Goal: Task Accomplishment & Management: Use online tool/utility

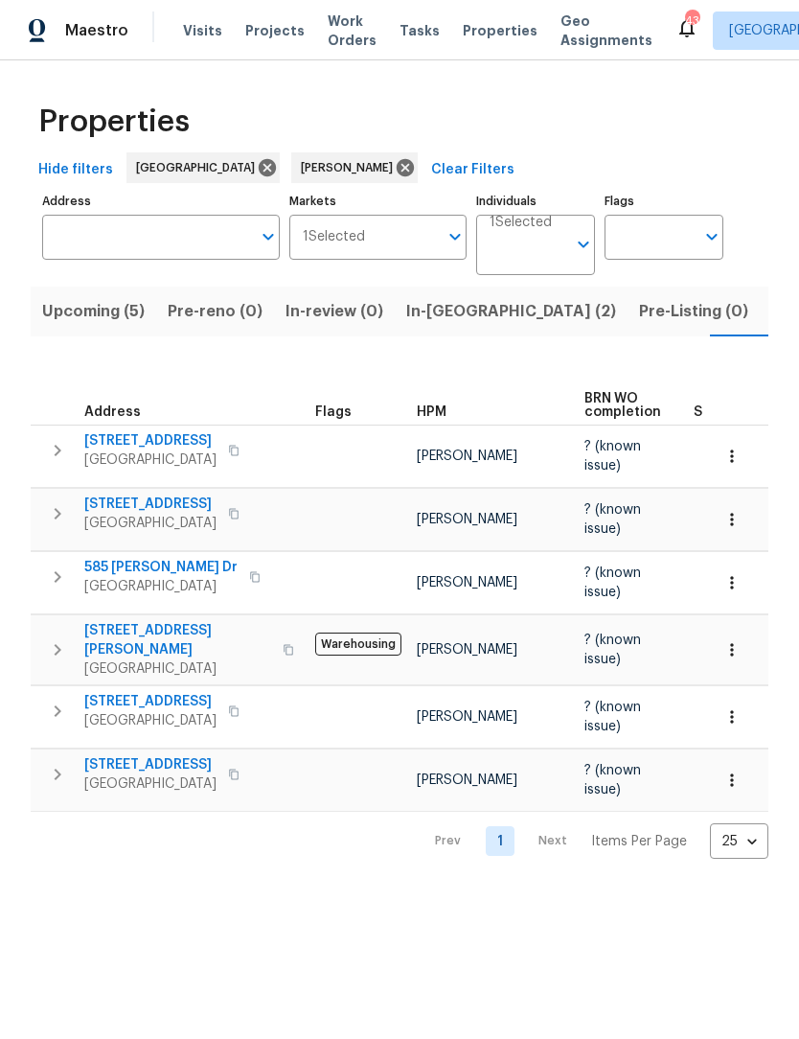
scroll to position [0, 36]
click at [158, 755] on span "[STREET_ADDRESS]" at bounding box center [150, 764] width 132 height 19
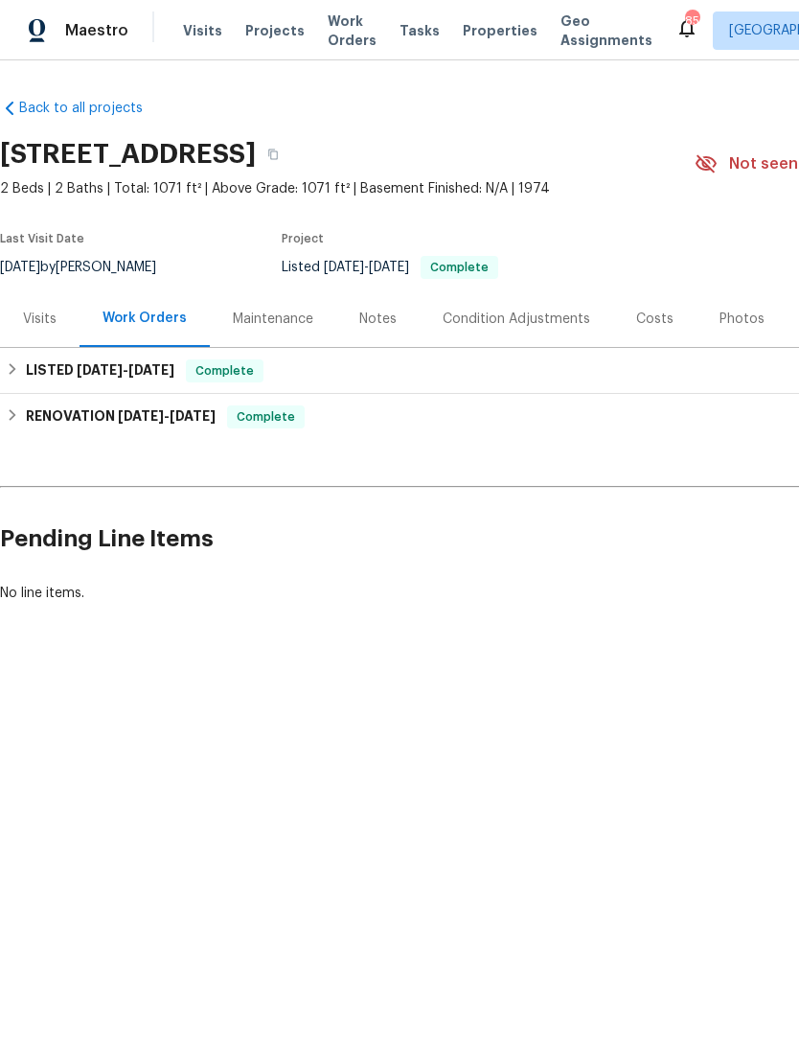
click at [381, 330] on div "Notes" at bounding box center [377, 318] width 83 height 57
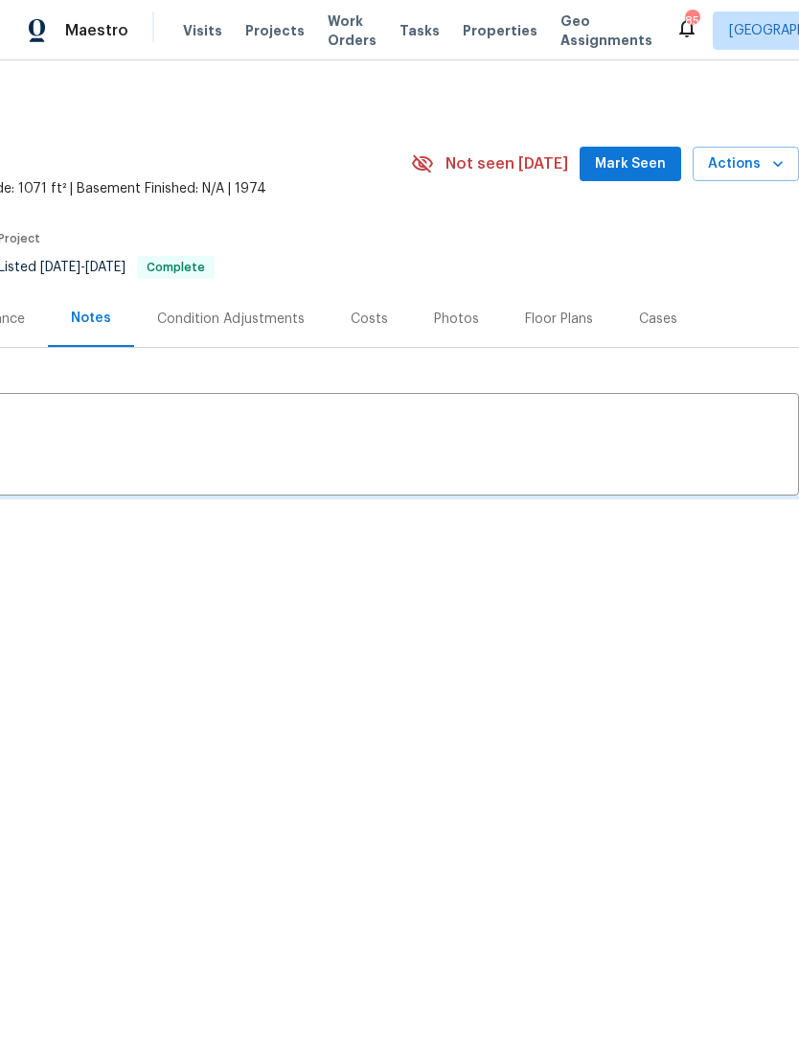
scroll to position [0, 284]
click at [652, 171] on span "Mark Seen" at bounding box center [630, 164] width 71 height 24
click at [645, 163] on span "Mark Seen" at bounding box center [630, 164] width 71 height 24
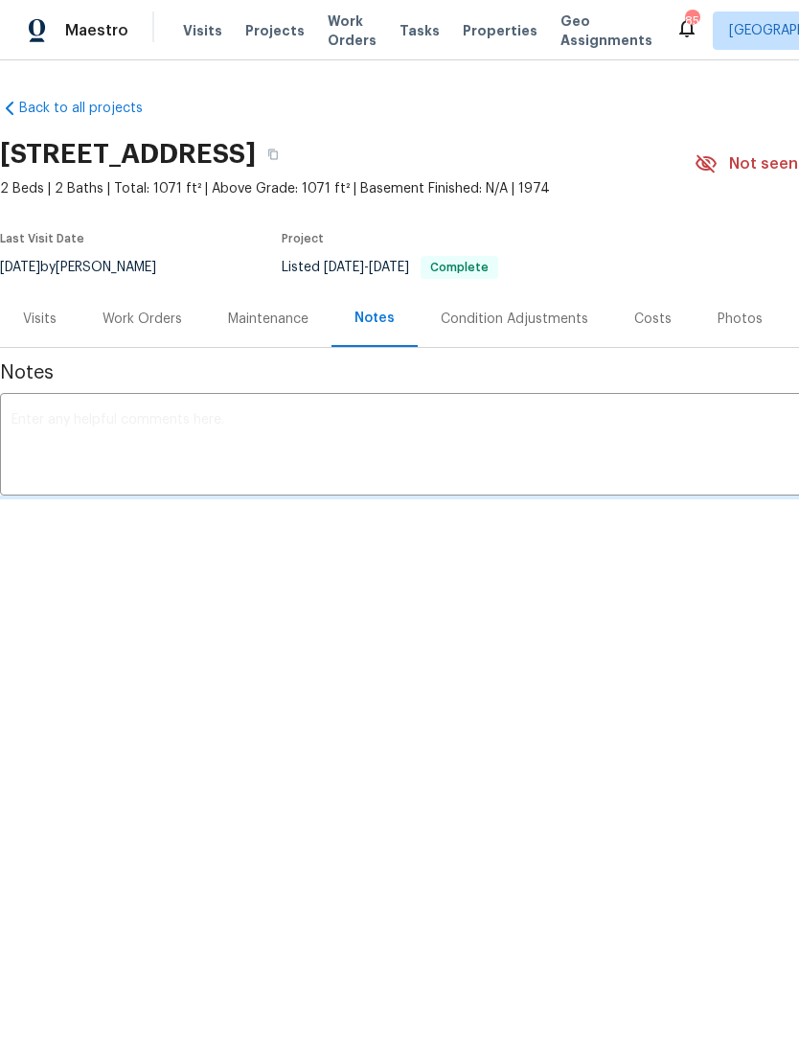
scroll to position [0, 0]
click at [281, 411] on div "x ​" at bounding box center [541, 447] width 1083 height 98
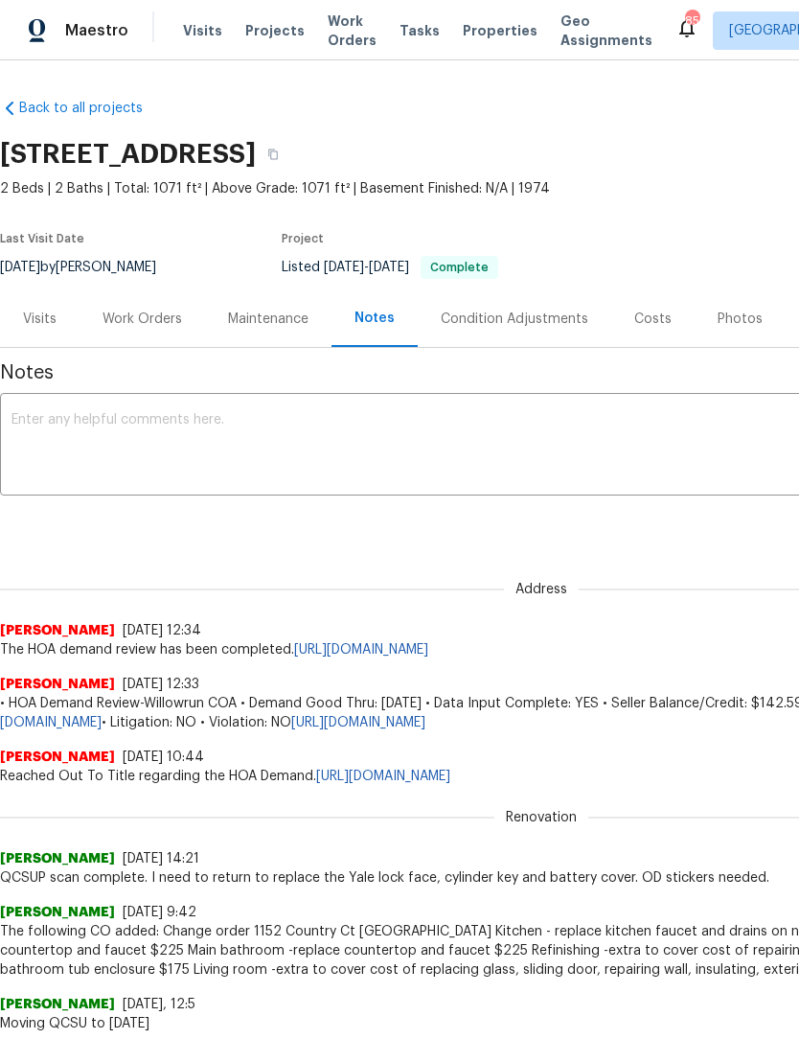
click at [349, 407] on div "x ​" at bounding box center [541, 447] width 1083 height 98
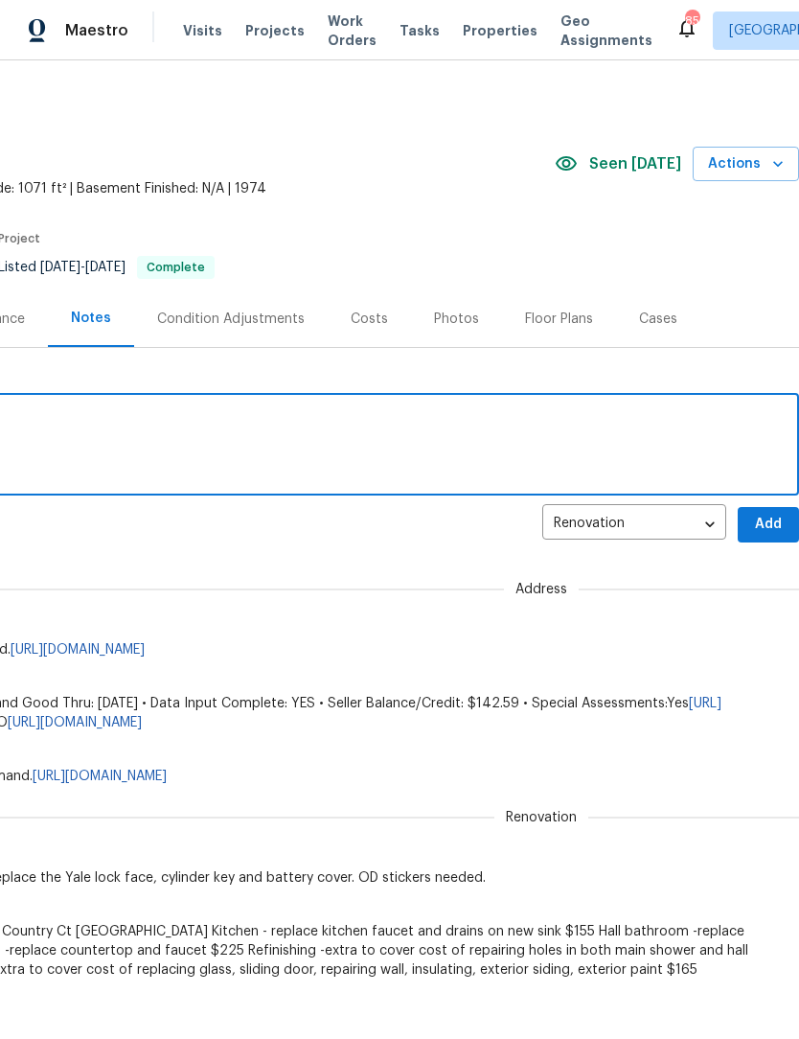
scroll to position [0, 284]
type textarea "TD Complete"
click at [773, 526] on span "Add" at bounding box center [768, 525] width 31 height 24
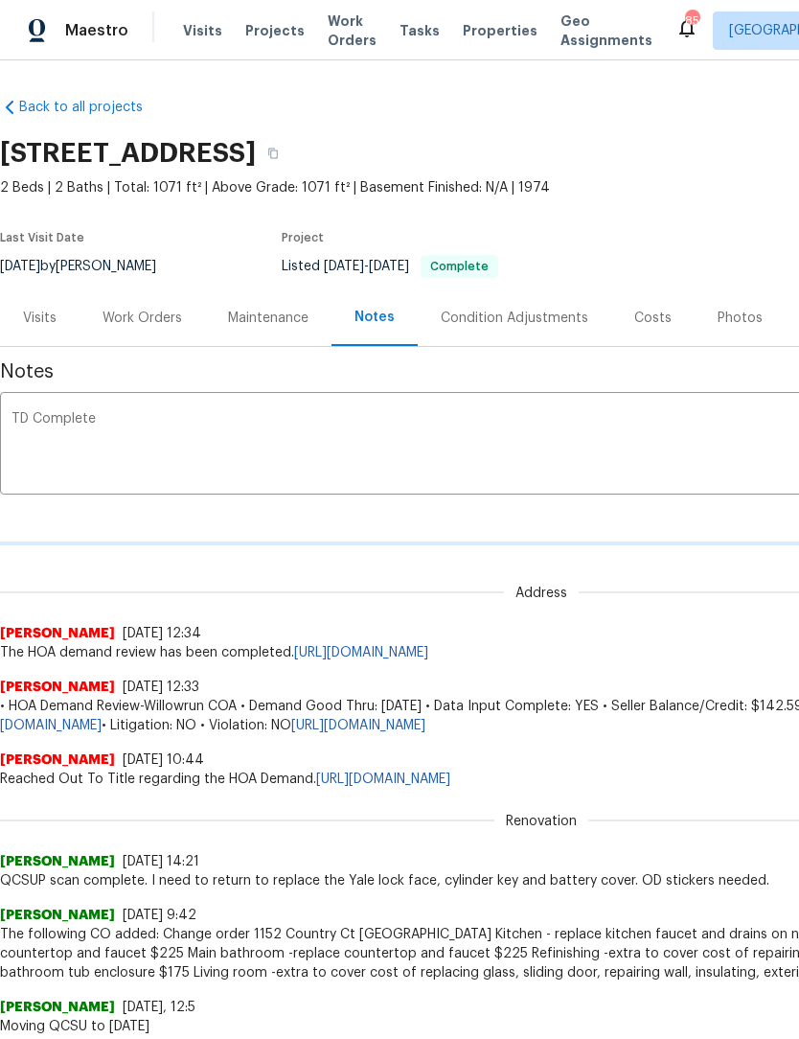
scroll to position [1, 0]
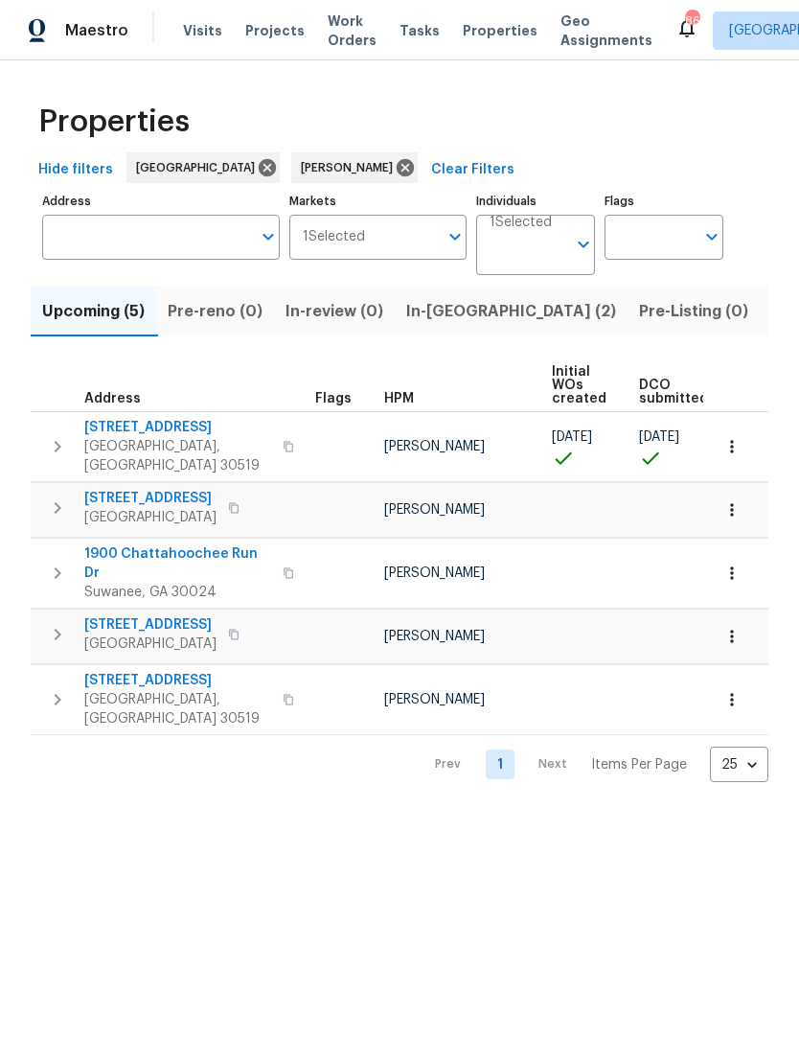
click at [771, 315] on span "Listed (13)" at bounding box center [810, 311] width 79 height 27
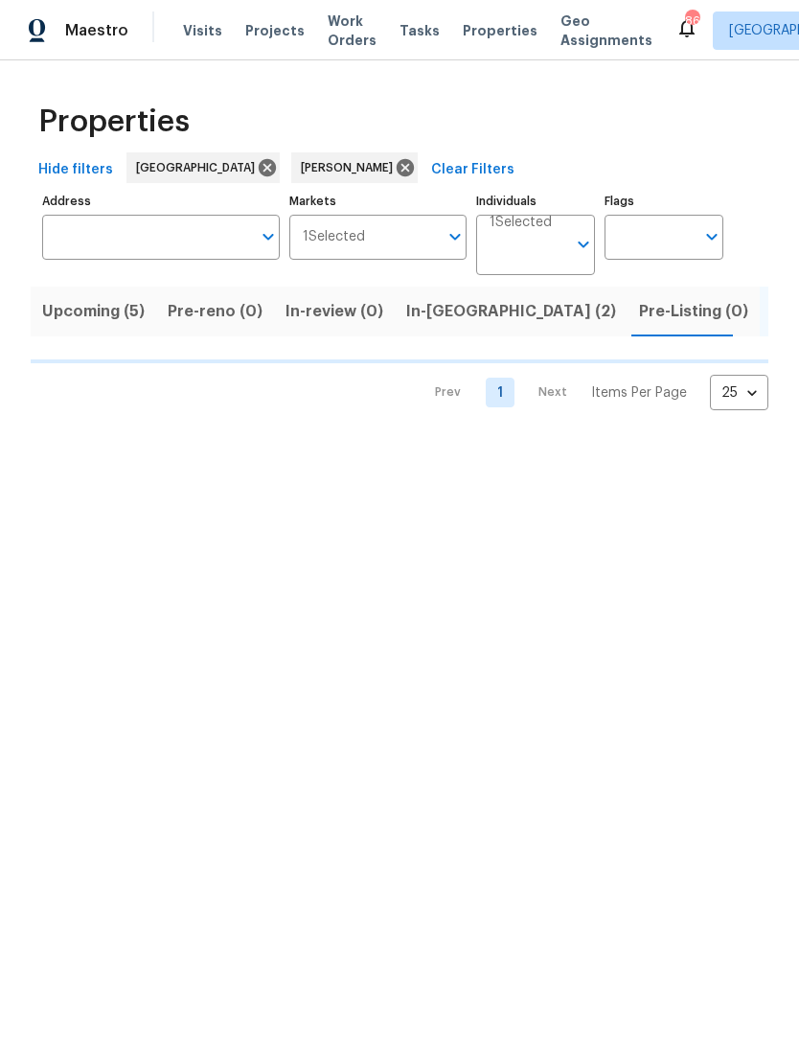
click at [463, 315] on span "In-[GEOGRAPHIC_DATA] (2)" at bounding box center [511, 311] width 210 height 27
click at [470, 311] on span "In-[GEOGRAPHIC_DATA] (2)" at bounding box center [511, 311] width 210 height 27
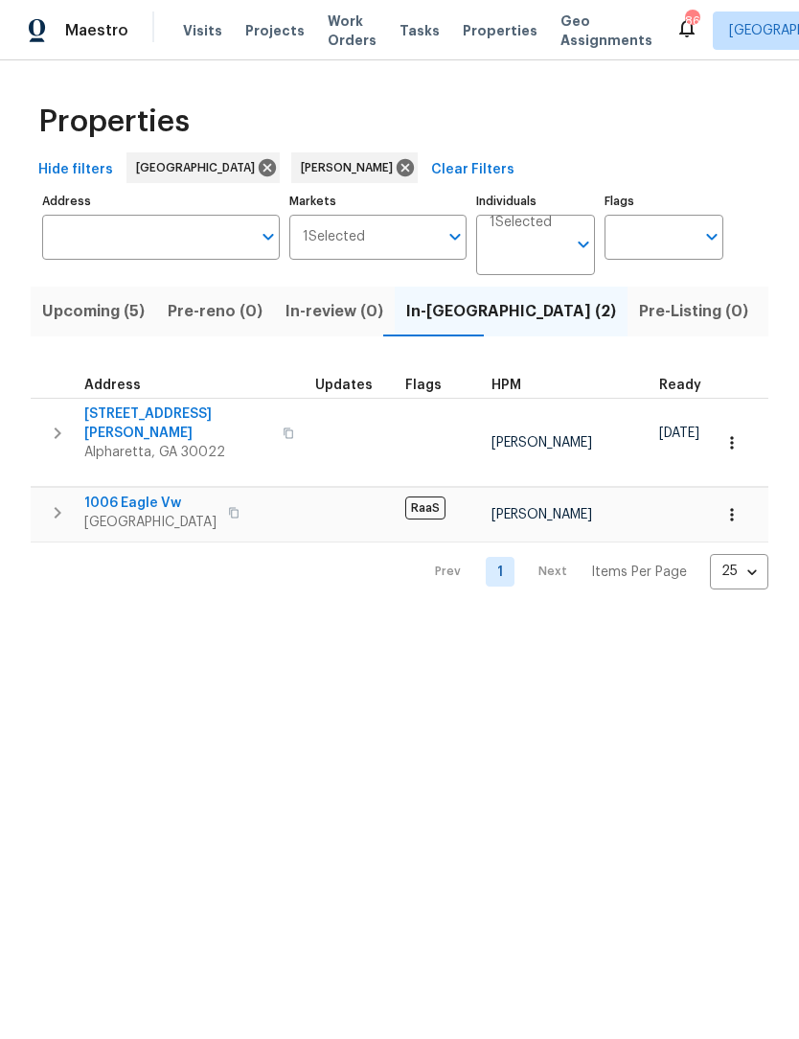
click at [185, 421] on span "[STREET_ADDRESS][PERSON_NAME]" at bounding box center [177, 423] width 187 height 38
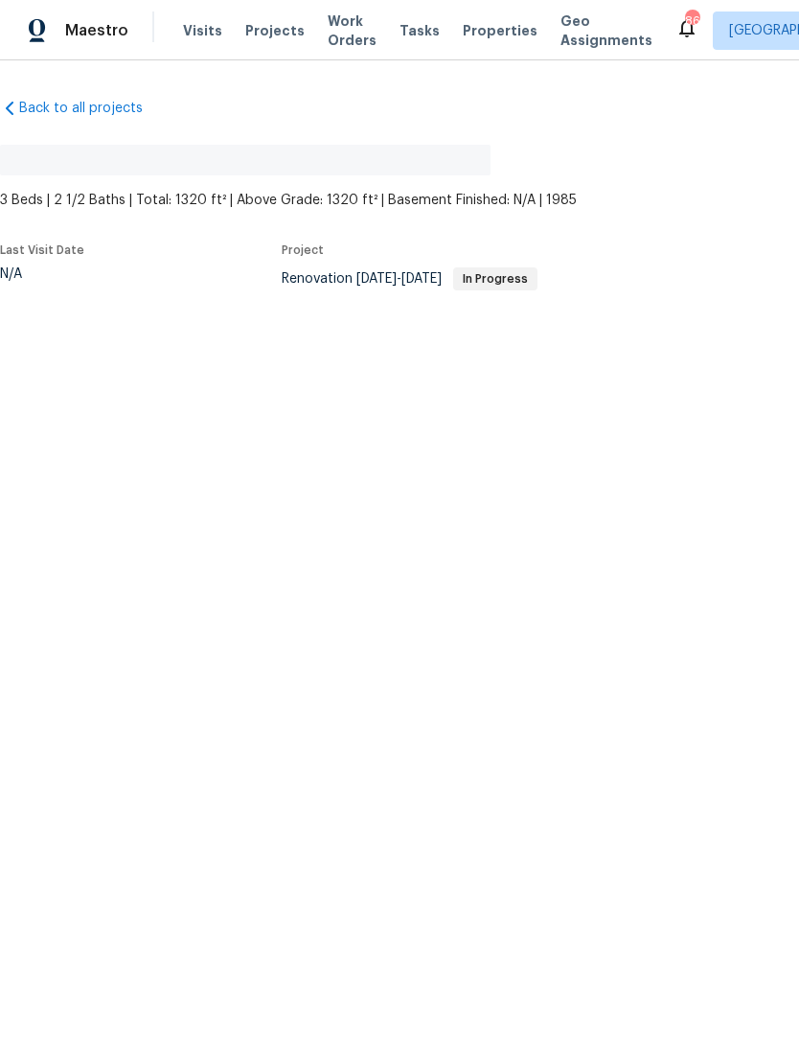
click at [599, 417] on html "Maestro Visits Projects Work Orders Tasks Properties Geo Assignments 86 Atlanta…" at bounding box center [399, 208] width 799 height 417
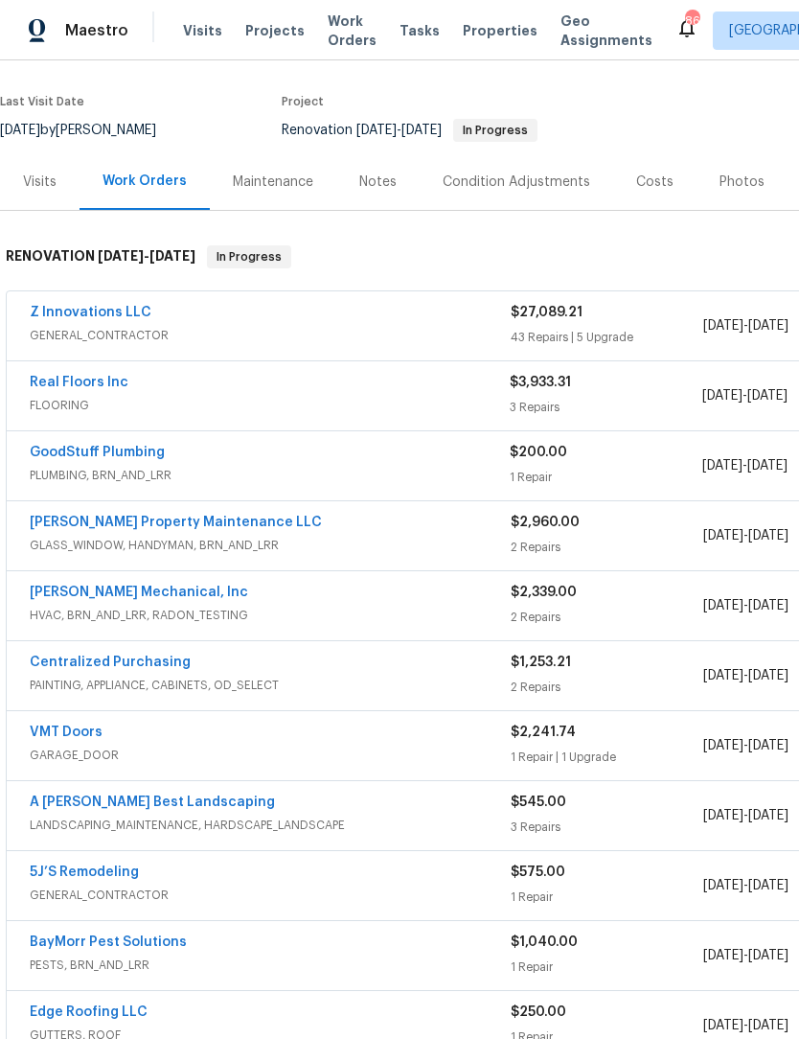
scroll to position [136, 0]
click at [138, 459] on link "GoodStuff Plumbing" at bounding box center [97, 453] width 135 height 13
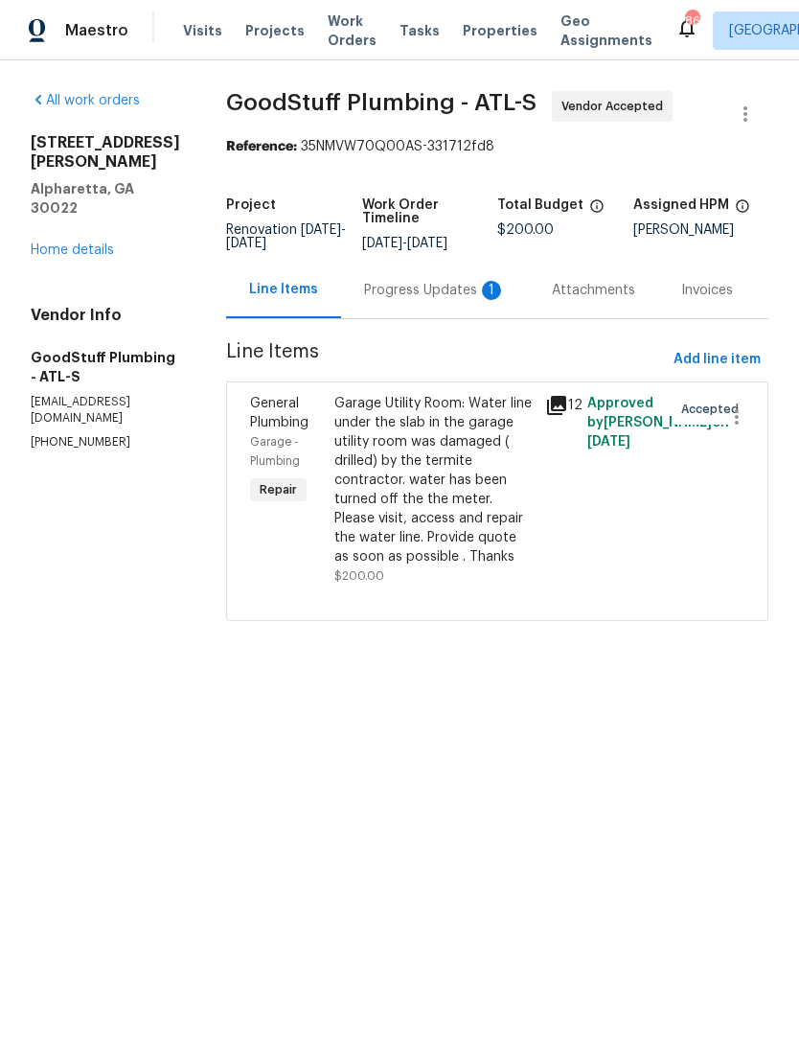
click at [484, 300] on div "Progress Updates 1" at bounding box center [435, 290] width 142 height 19
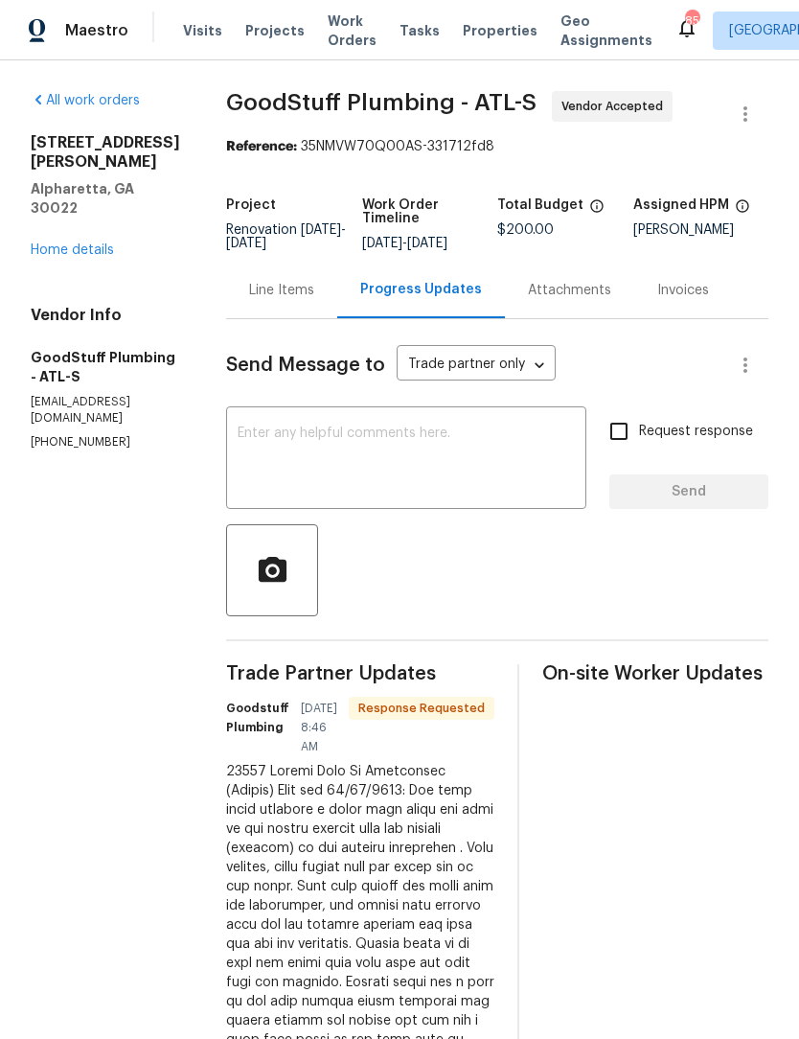
click at [464, 474] on textarea at bounding box center [406, 459] width 337 height 67
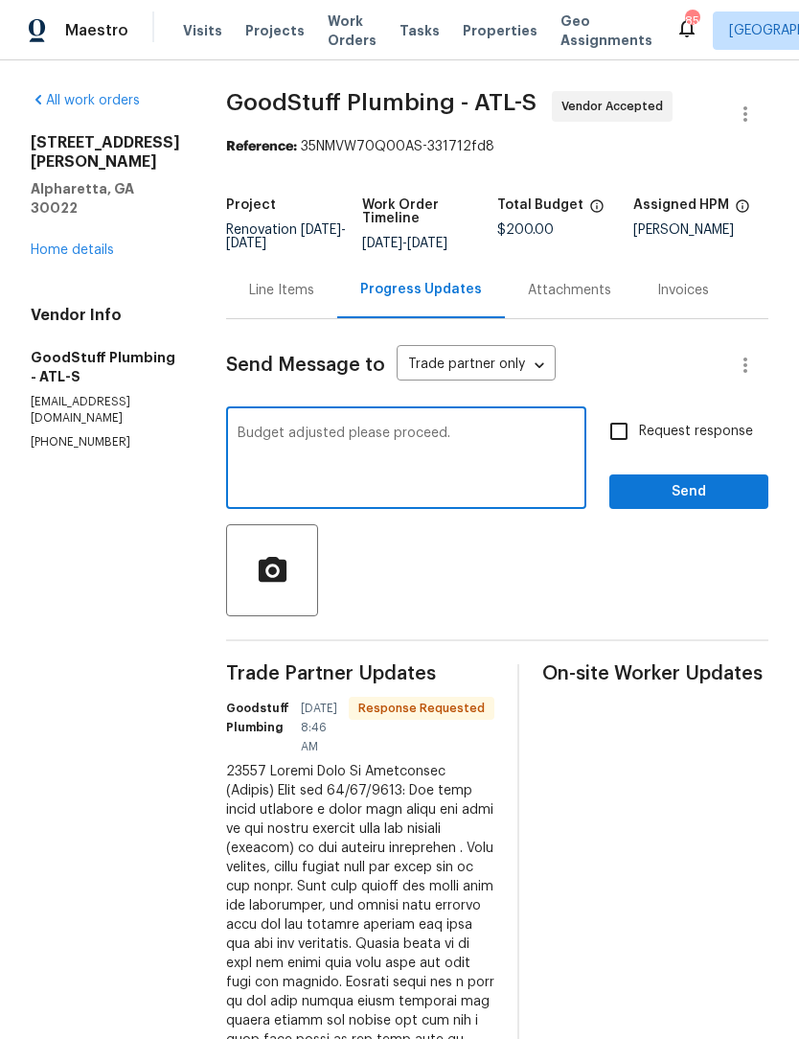
type textarea "Budget adjusted please proceed."
click at [633, 448] on input "Request response" at bounding box center [619, 431] width 40 height 40
checkbox input "true"
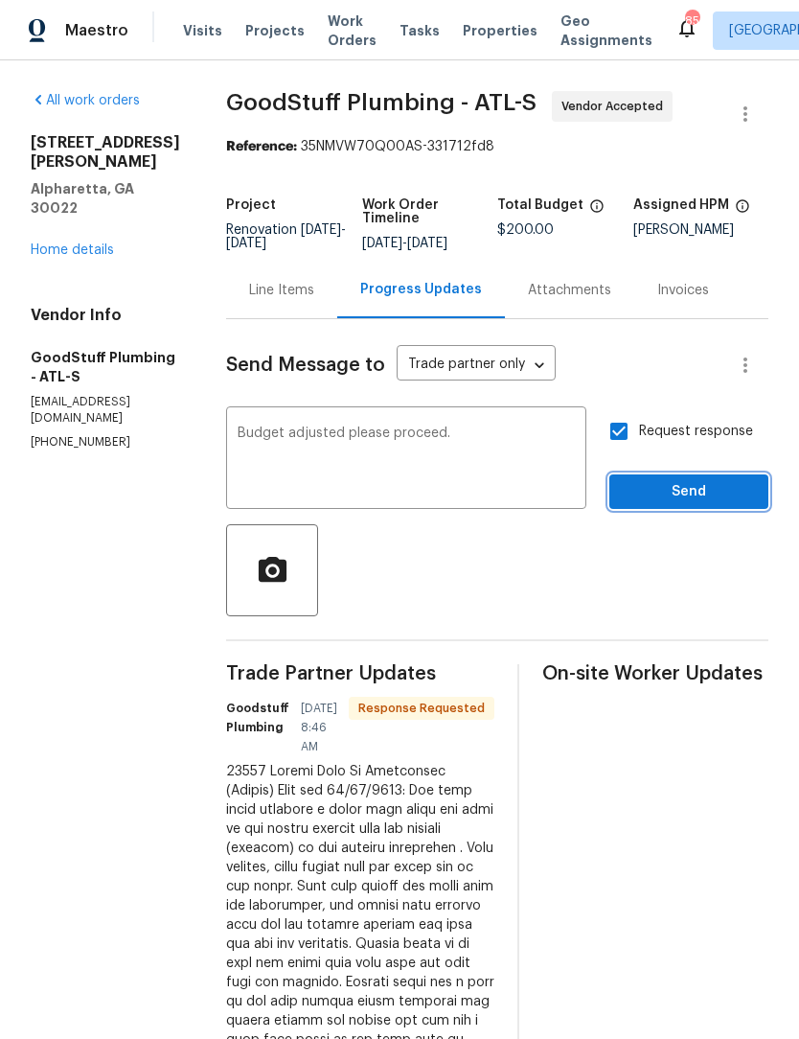
click at [695, 504] on span "Send" at bounding box center [689, 492] width 128 height 24
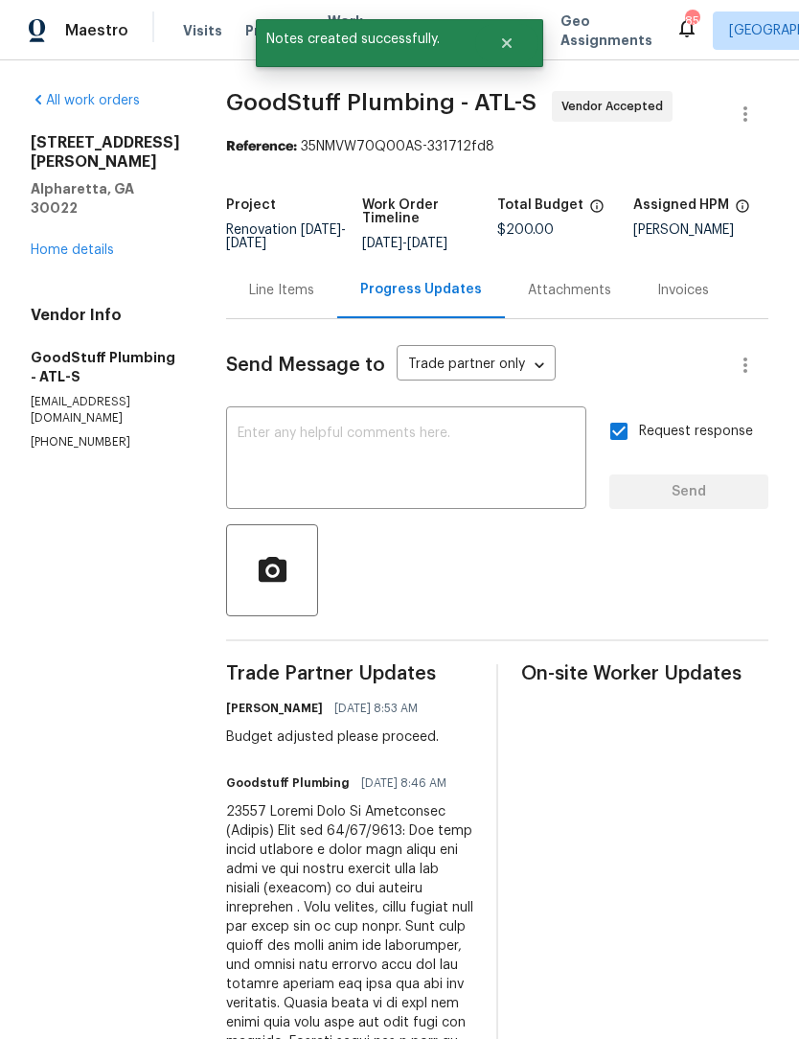
click at [314, 300] on div "Line Items" at bounding box center [281, 290] width 65 height 19
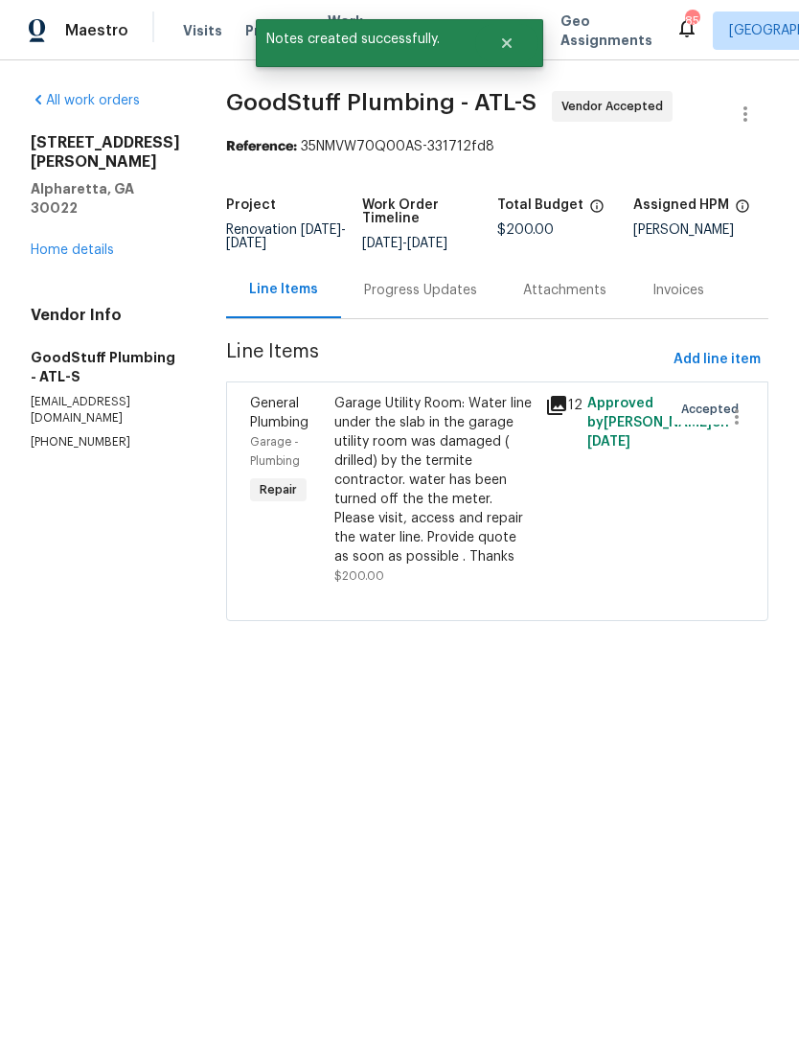
click at [456, 489] on div "Garage Utility Room: Water line under the slab in the garage utility room was d…" at bounding box center [433, 480] width 199 height 173
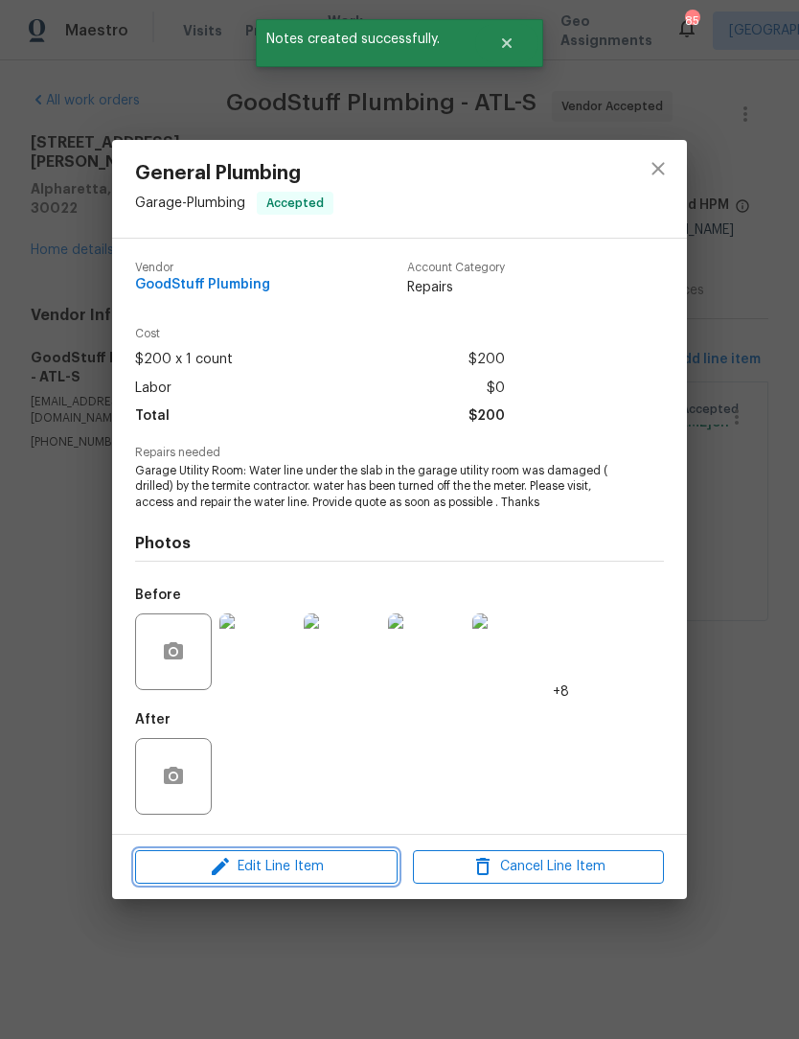
click at [293, 870] on span "Edit Line Item" at bounding box center [266, 867] width 251 height 24
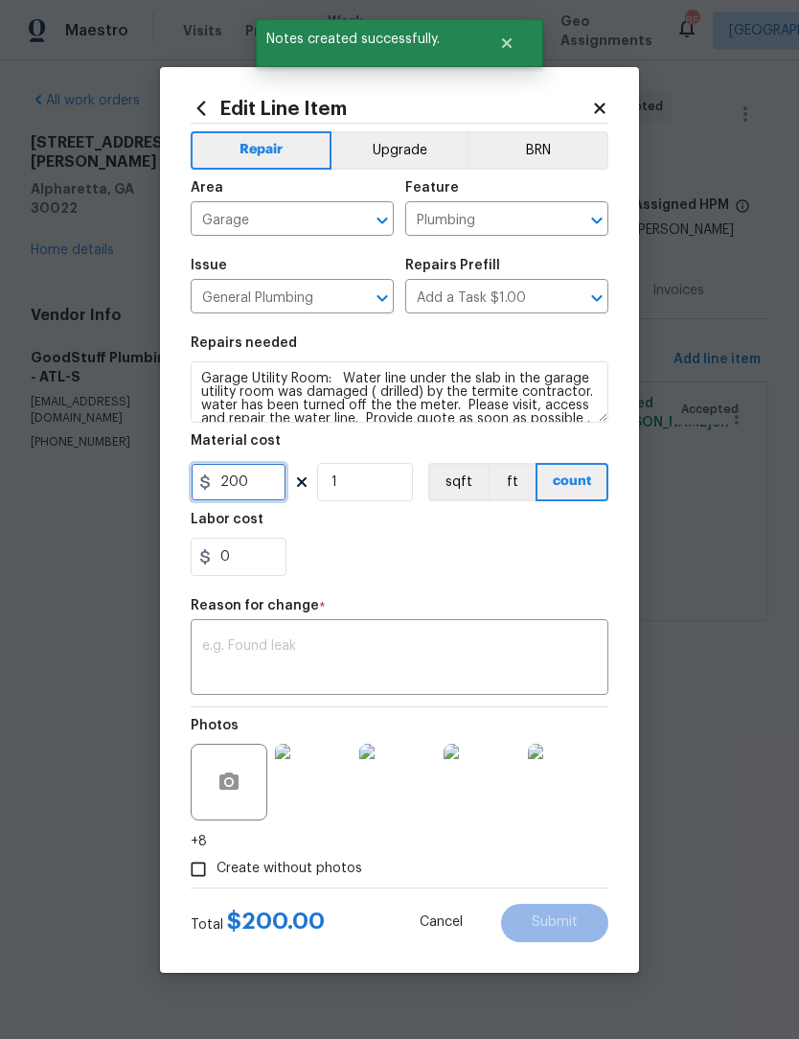
click at [277, 479] on input "200" at bounding box center [239, 482] width 96 height 38
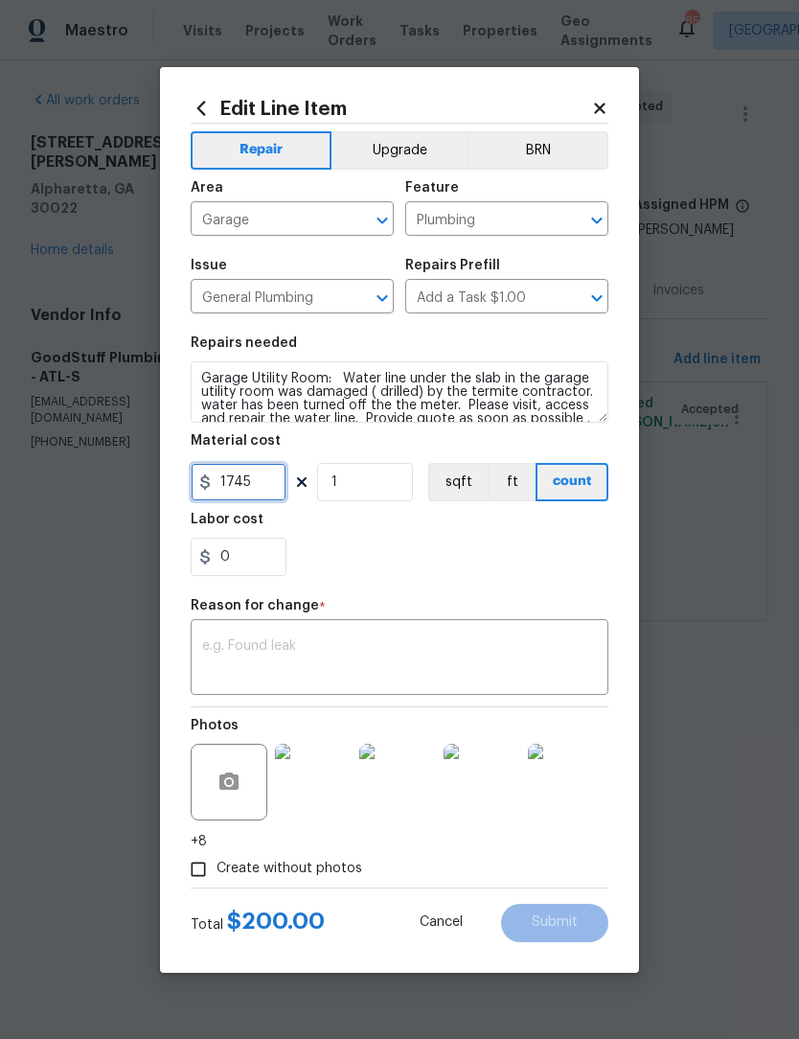
type input "1745"
click at [423, 633] on div "x ​" at bounding box center [400, 659] width 418 height 71
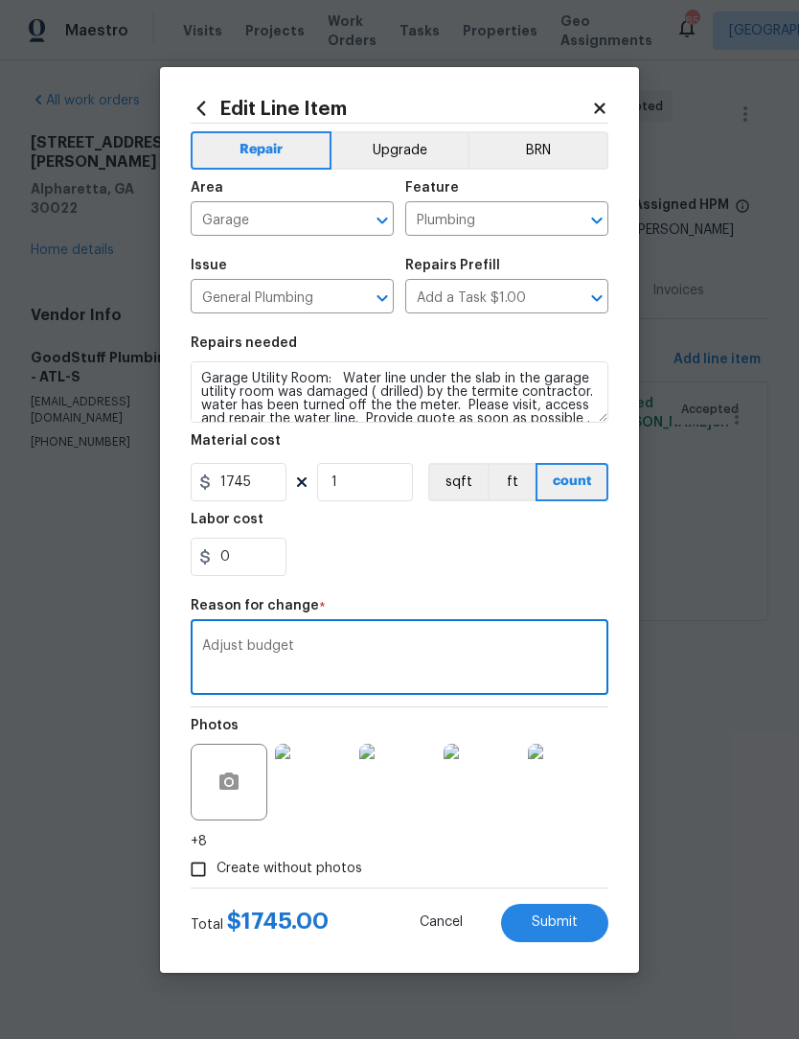
type textarea "Adjust budget"
click at [574, 917] on span "Submit" at bounding box center [555, 922] width 46 height 14
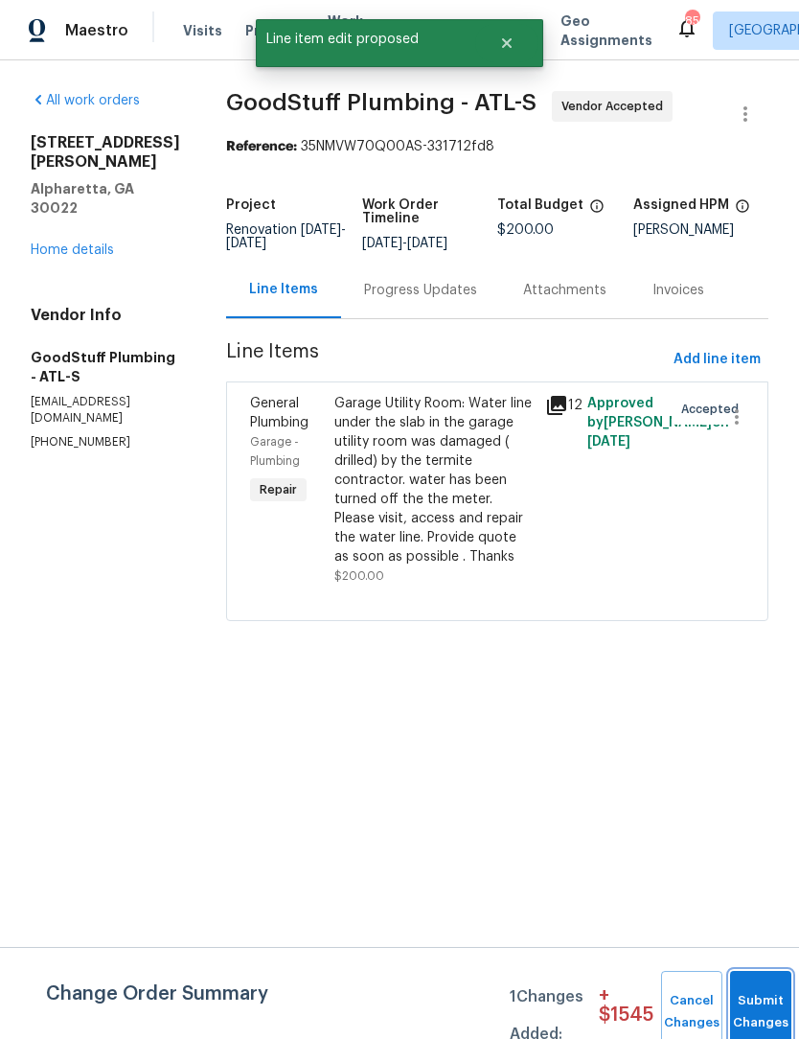
click at [766, 1009] on span "Submit Changes" at bounding box center [761, 1012] width 42 height 44
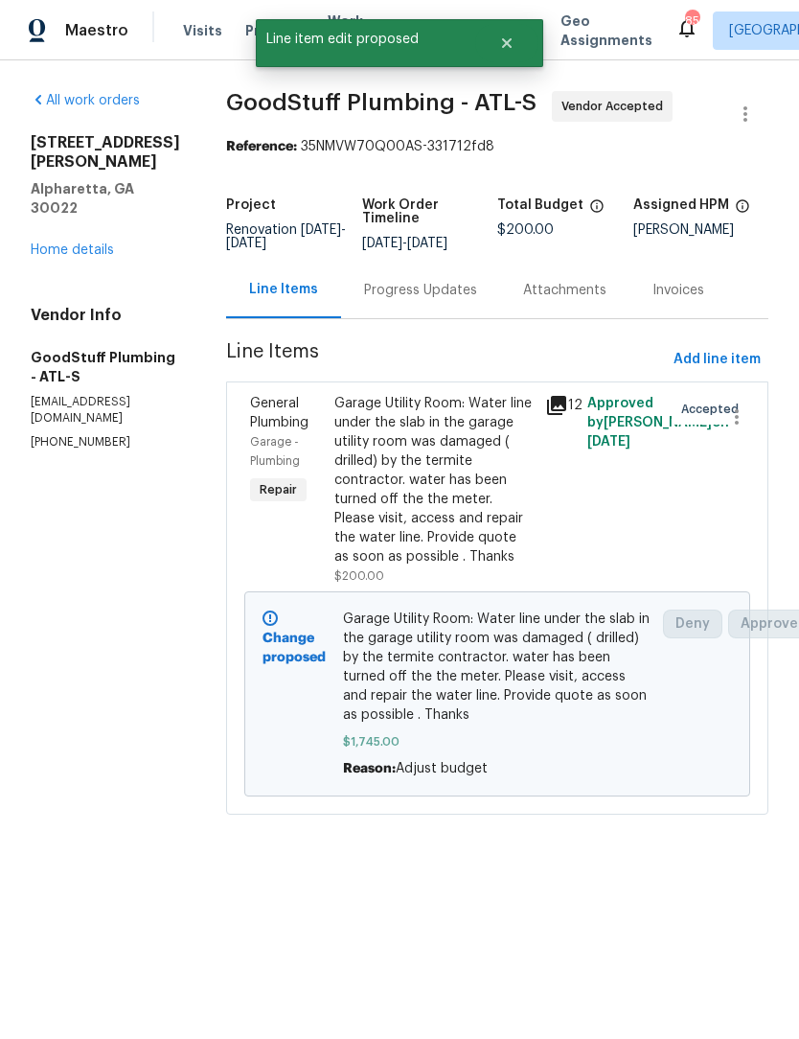
click at [466, 472] on div "Garage Utility Room: Water line under the slab in the garage utility room was d…" at bounding box center [433, 480] width 199 height 173
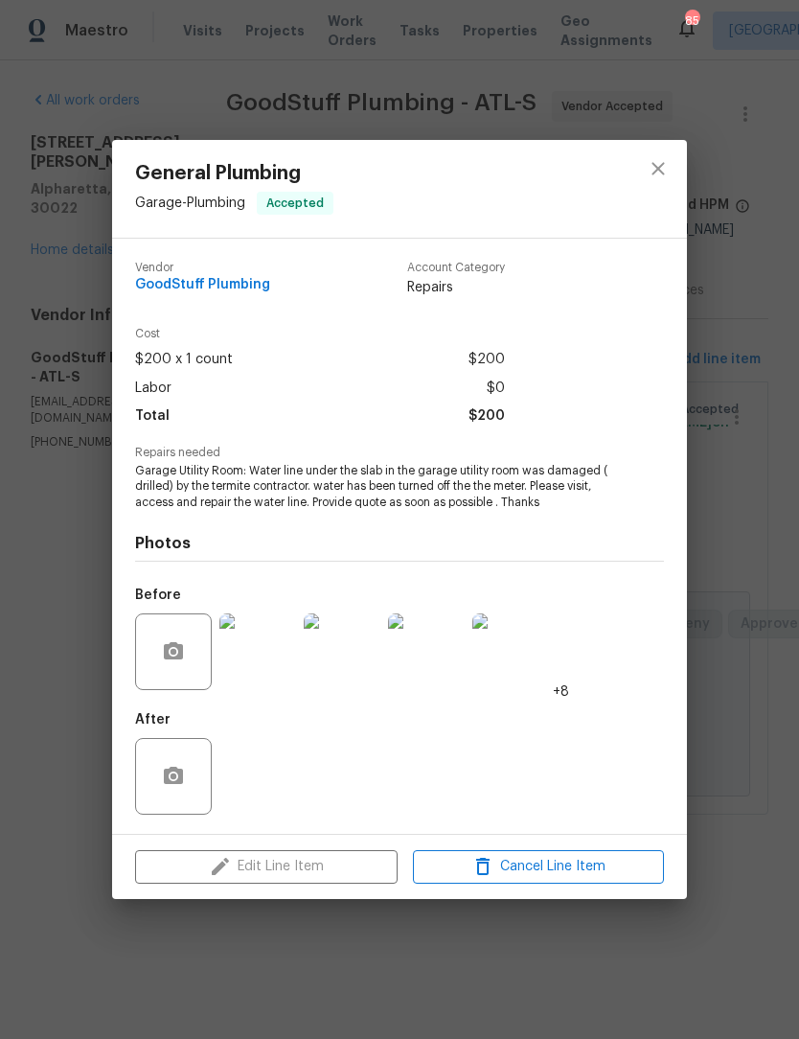
click at [265, 663] on img at bounding box center [257, 651] width 77 height 77
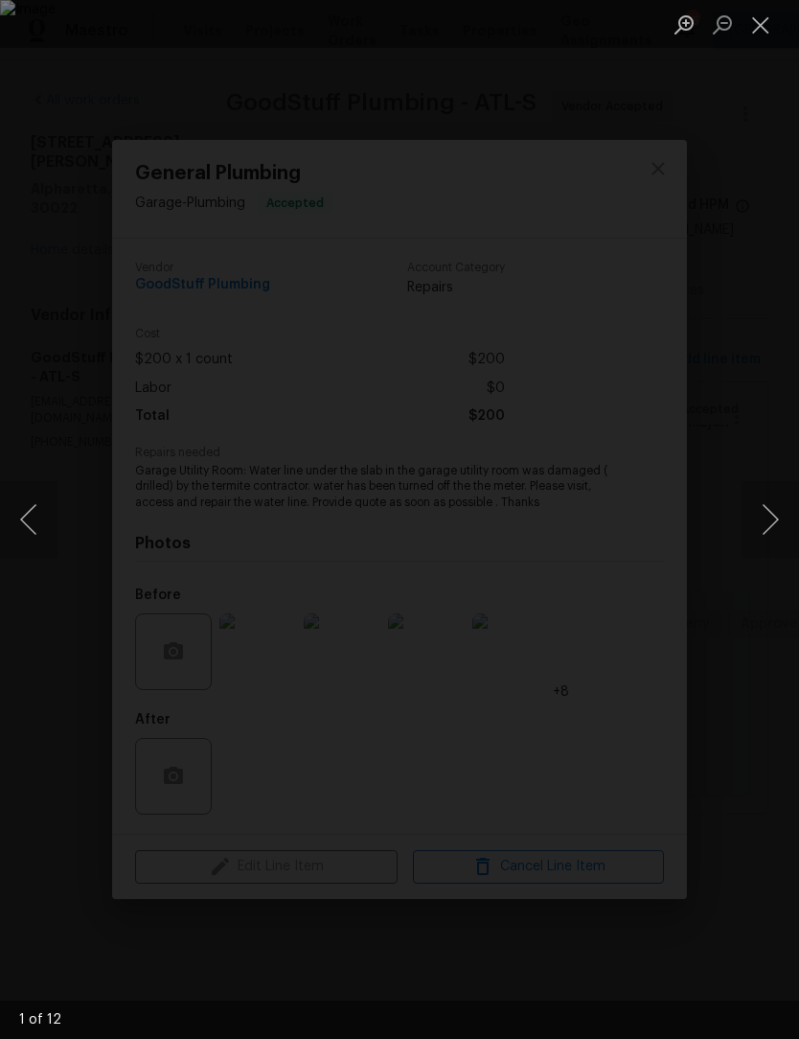
click at [769, 532] on button "Next image" at bounding box center [771, 519] width 58 height 77
click at [771, 527] on button "Next image" at bounding box center [771, 519] width 58 height 77
click at [778, 518] on button "Next image" at bounding box center [771, 519] width 58 height 77
click at [774, 523] on button "Next image" at bounding box center [771, 519] width 58 height 77
click at [779, 525] on button "Next image" at bounding box center [771, 519] width 58 height 77
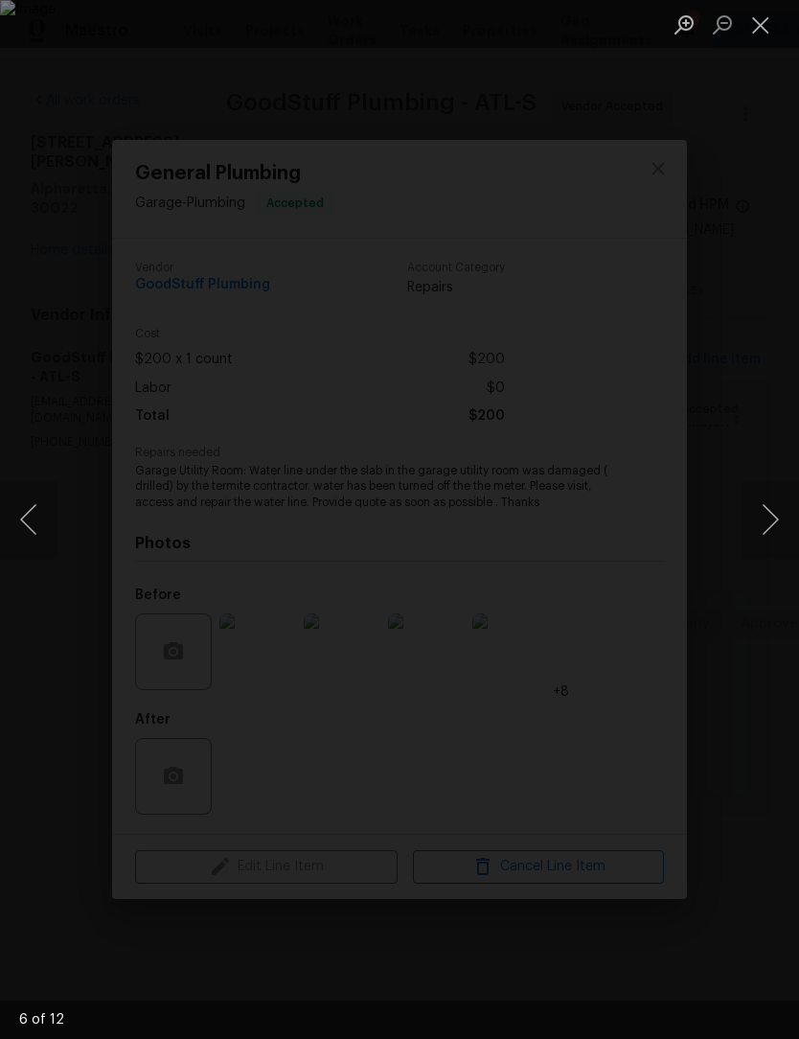
click at [771, 530] on button "Next image" at bounding box center [771, 519] width 58 height 77
click at [773, 535] on button "Next image" at bounding box center [771, 519] width 58 height 77
click at [771, 534] on button "Next image" at bounding box center [771, 519] width 58 height 77
click at [776, 532] on button "Next image" at bounding box center [771, 519] width 58 height 77
click at [59, 520] on div "Lightbox" at bounding box center [399, 519] width 799 height 1039
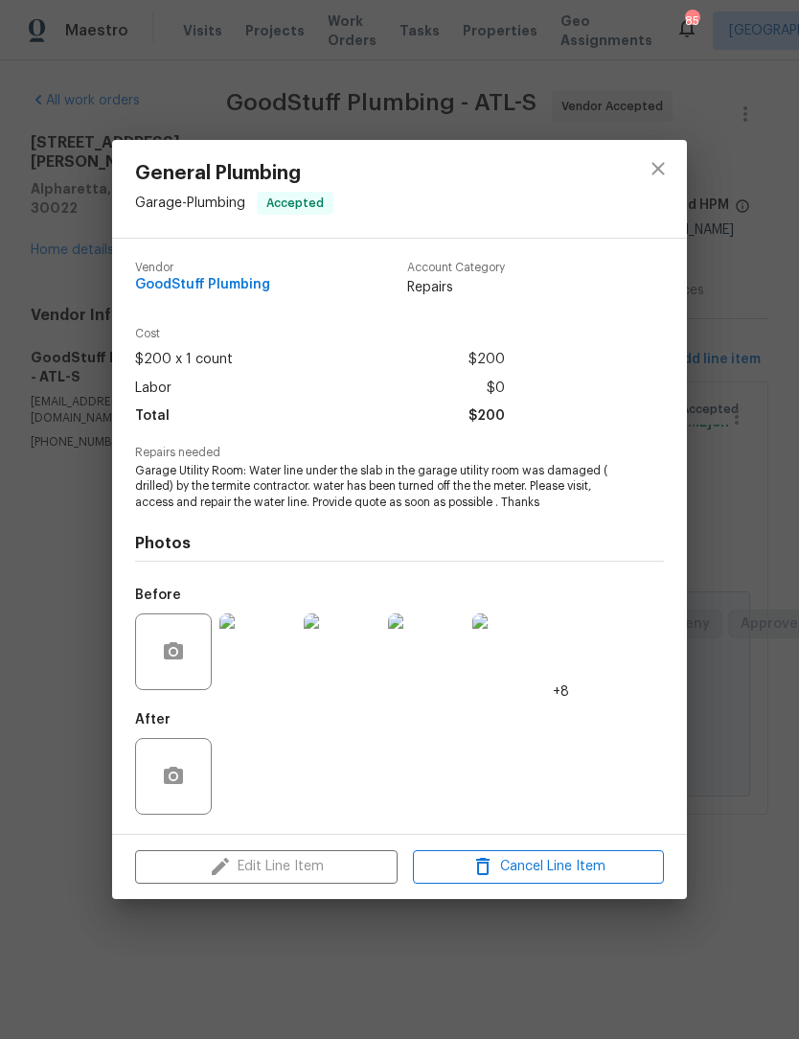
click at [35, 518] on div "General Plumbing Garage - Plumbing Accepted Vendor GoodStuff Plumbing Account C…" at bounding box center [399, 519] width 799 height 1039
